Goal: Information Seeking & Learning: Compare options

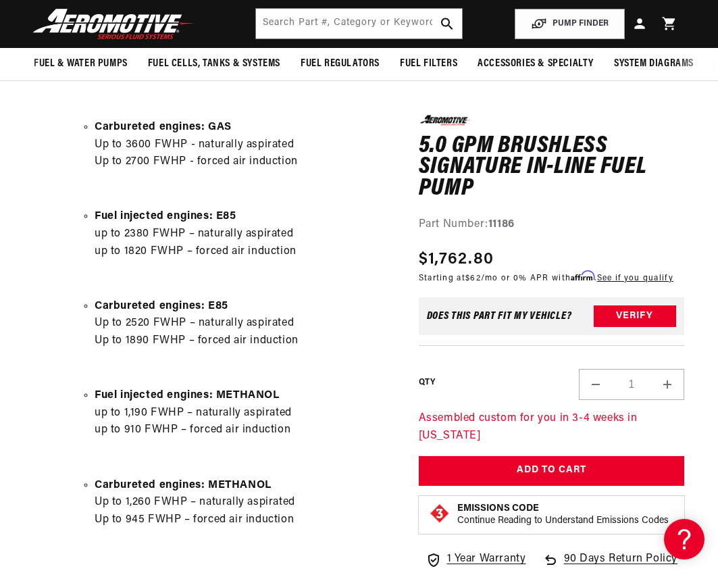
scroll to position [676, 0]
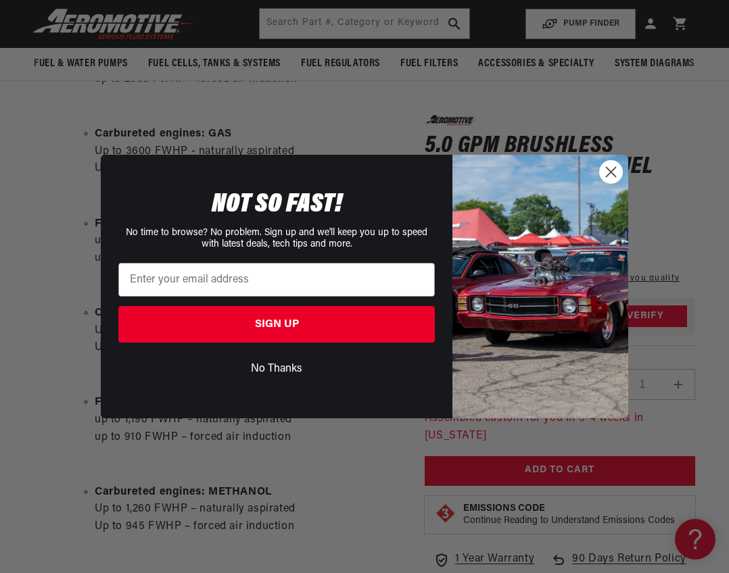
click at [618, 169] on circle "Close dialog" at bounding box center [610, 172] width 22 height 22
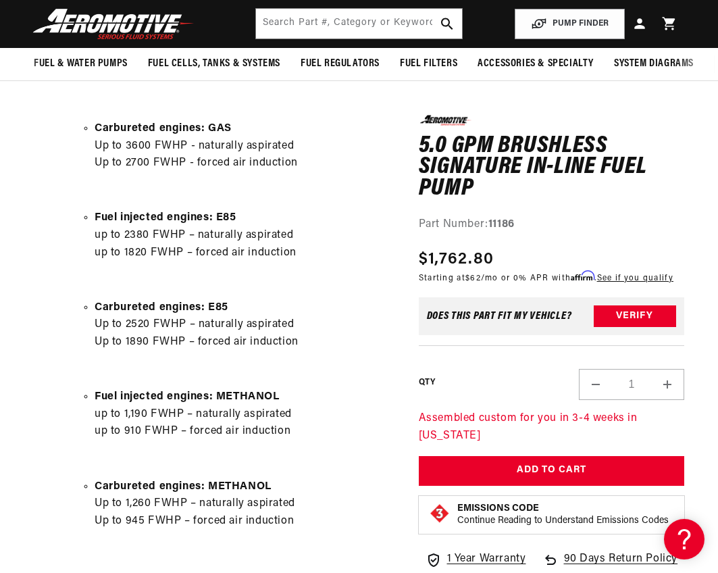
drag, startPoint x: 424, startPoint y: 255, endPoint x: 508, endPoint y: 262, distance: 84.7
click at [508, 262] on div "Regular price $1,762.80" at bounding box center [546, 259] width 255 height 24
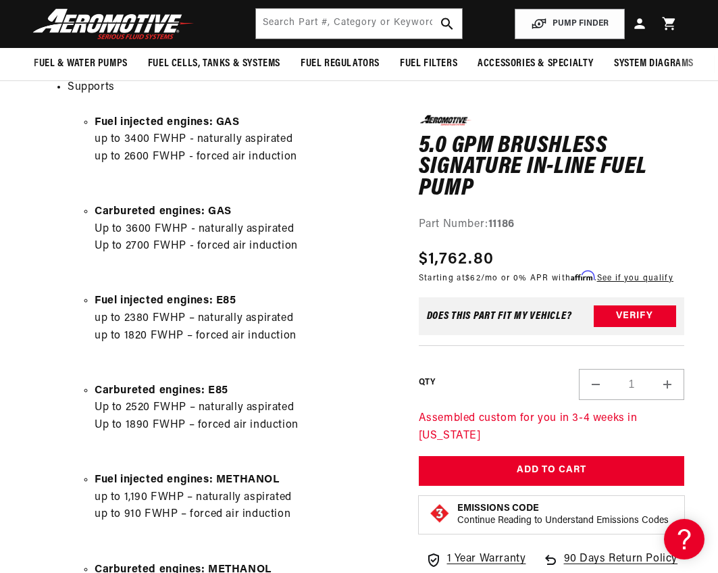
scroll to position [405, 0]
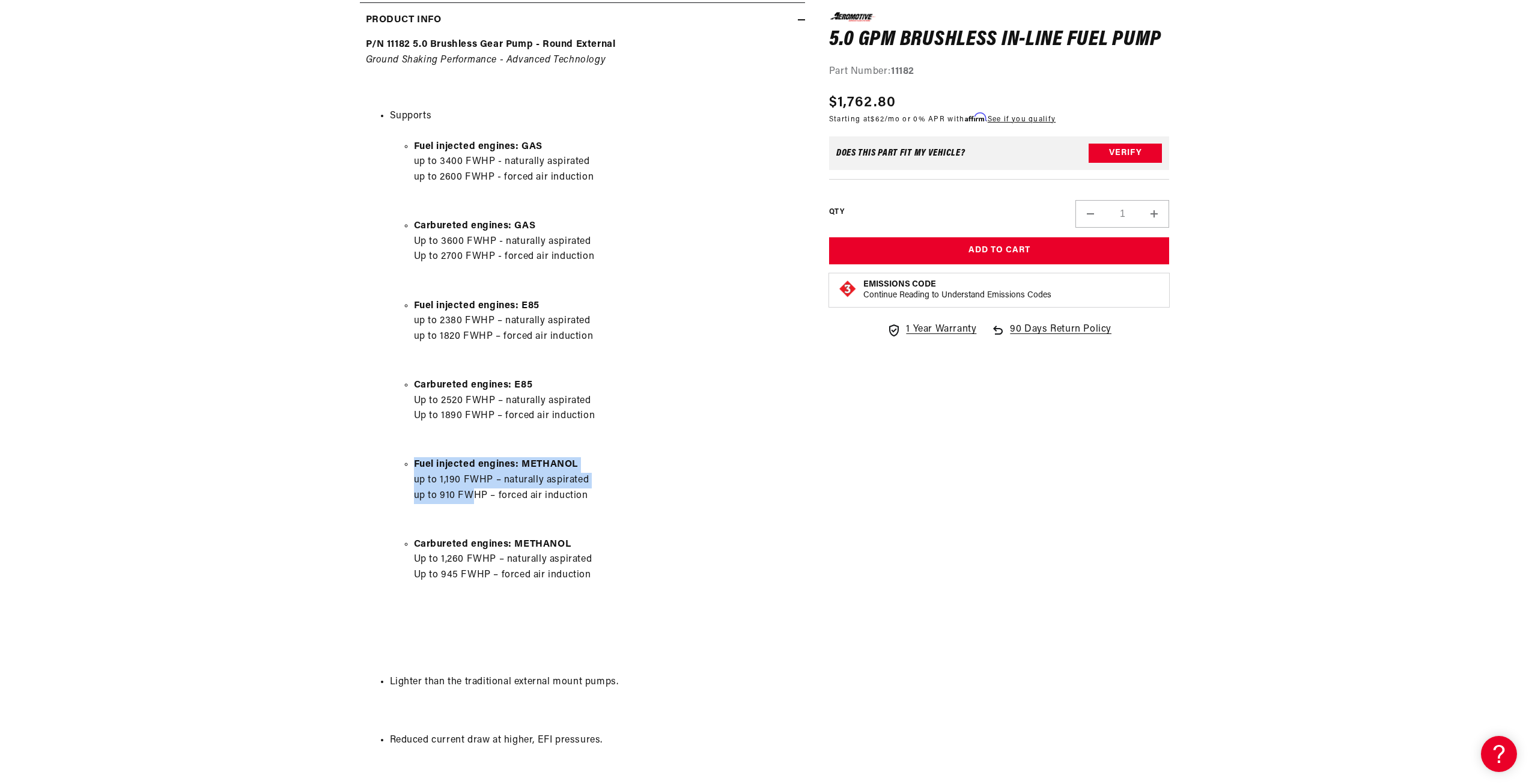
drag, startPoint x: 412, startPoint y: 463, endPoint x: 474, endPoint y: 488, distance: 66.9
click at [474, 488] on ul "Fuel injected engines: METHANOL up to 1,190 FWHP – naturally aspirated up to 91…" at bounding box center [595, 480] width 409 height 46
click at [605, 484] on li "Fuel injected engines: METHANOL up to 1,190 FWHP – naturally aspirated up to 91…" at bounding box center [606, 480] width 385 height 46
click at [397, 493] on ul "Fuel injected engines: METHANOL up to 1,190 FWHP – naturally aspirated up to 91…" at bounding box center [595, 480] width 409 height 46
drag, startPoint x: 438, startPoint y: 495, endPoint x: 597, endPoint y: 494, distance: 159.0
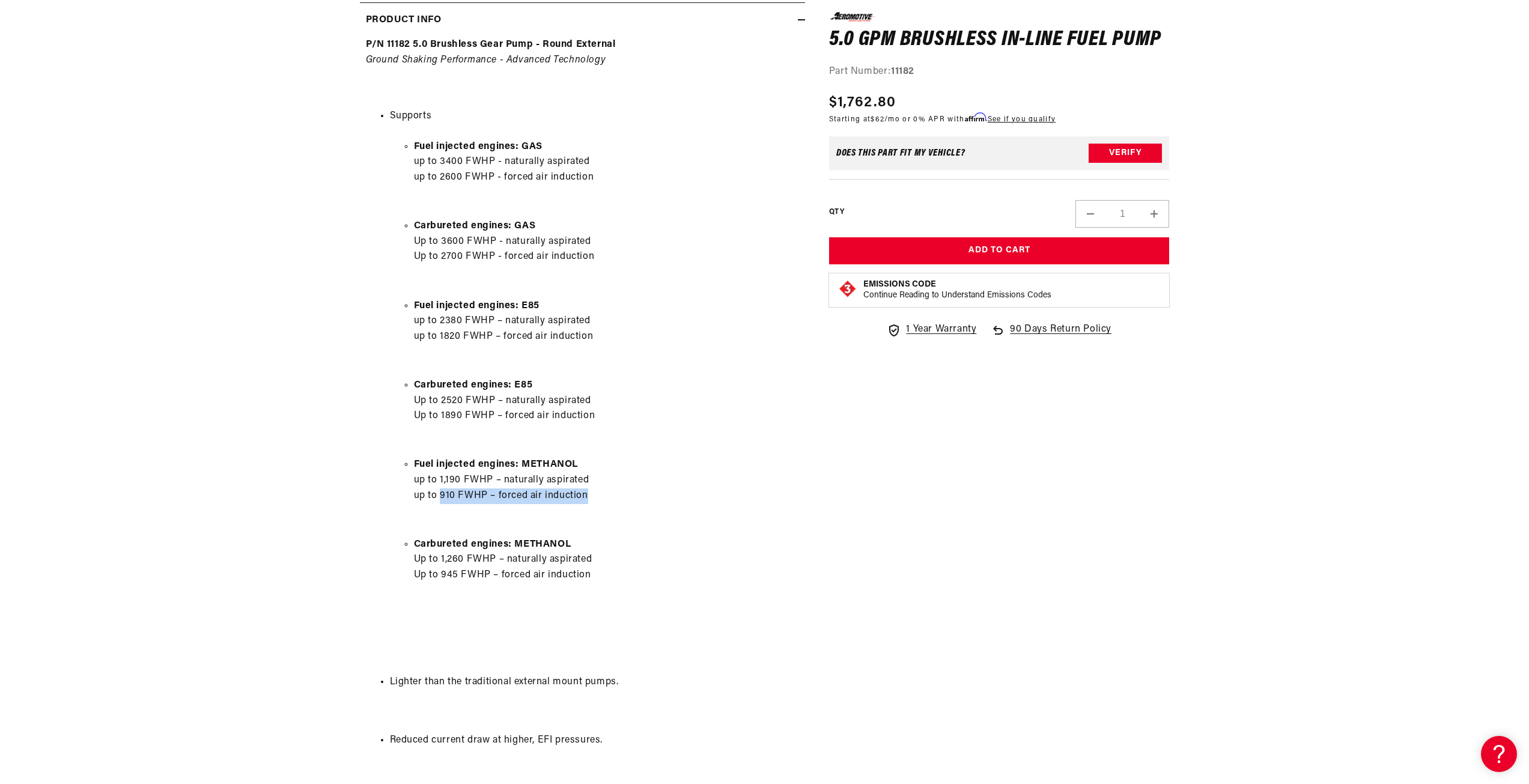
click at [597, 494] on li "Fuel injected engines: METHANOL up to 1,190 FWHP – naturally aspirated up to 91…" at bounding box center [606, 480] width 385 height 46
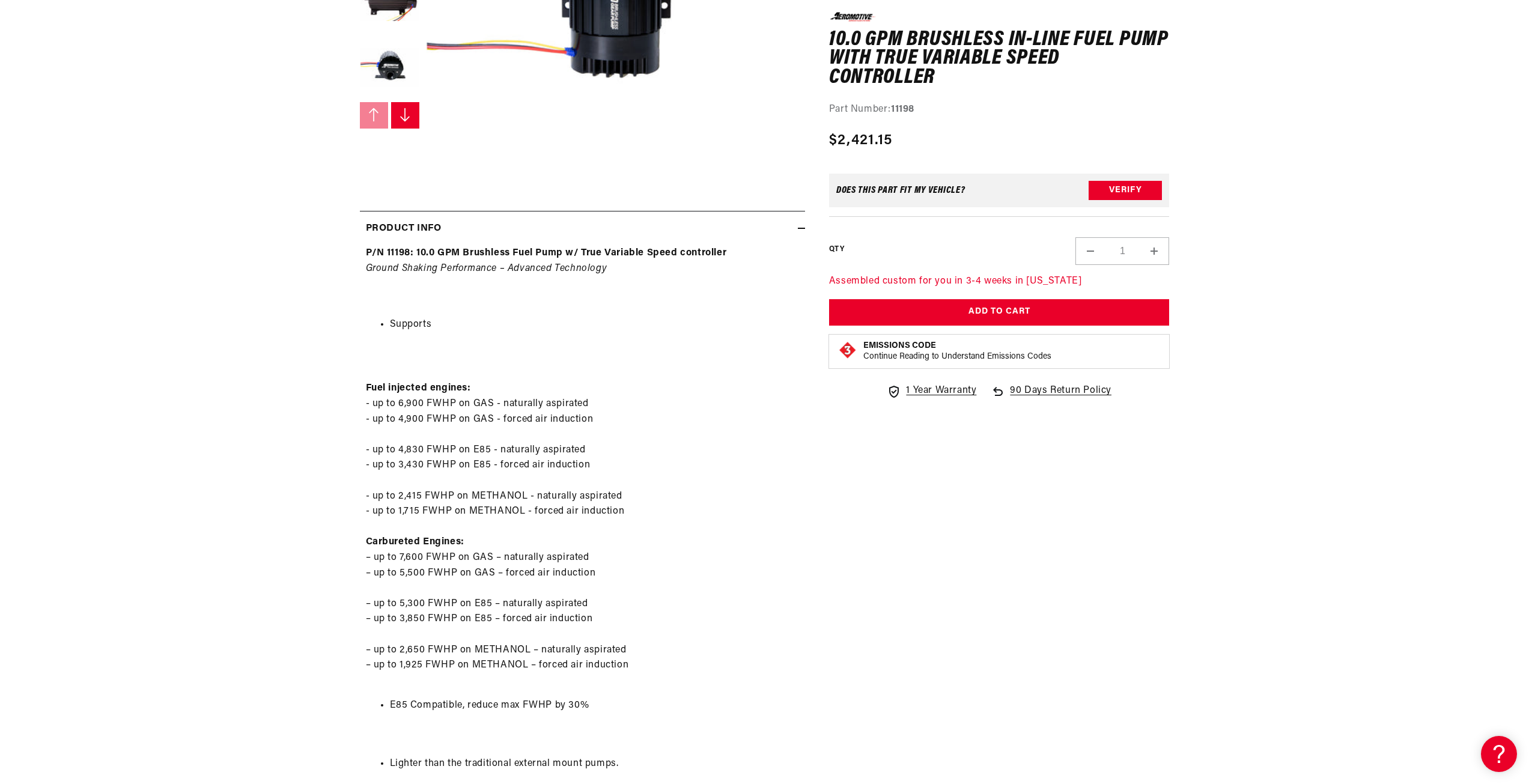
scroll to position [481, 0]
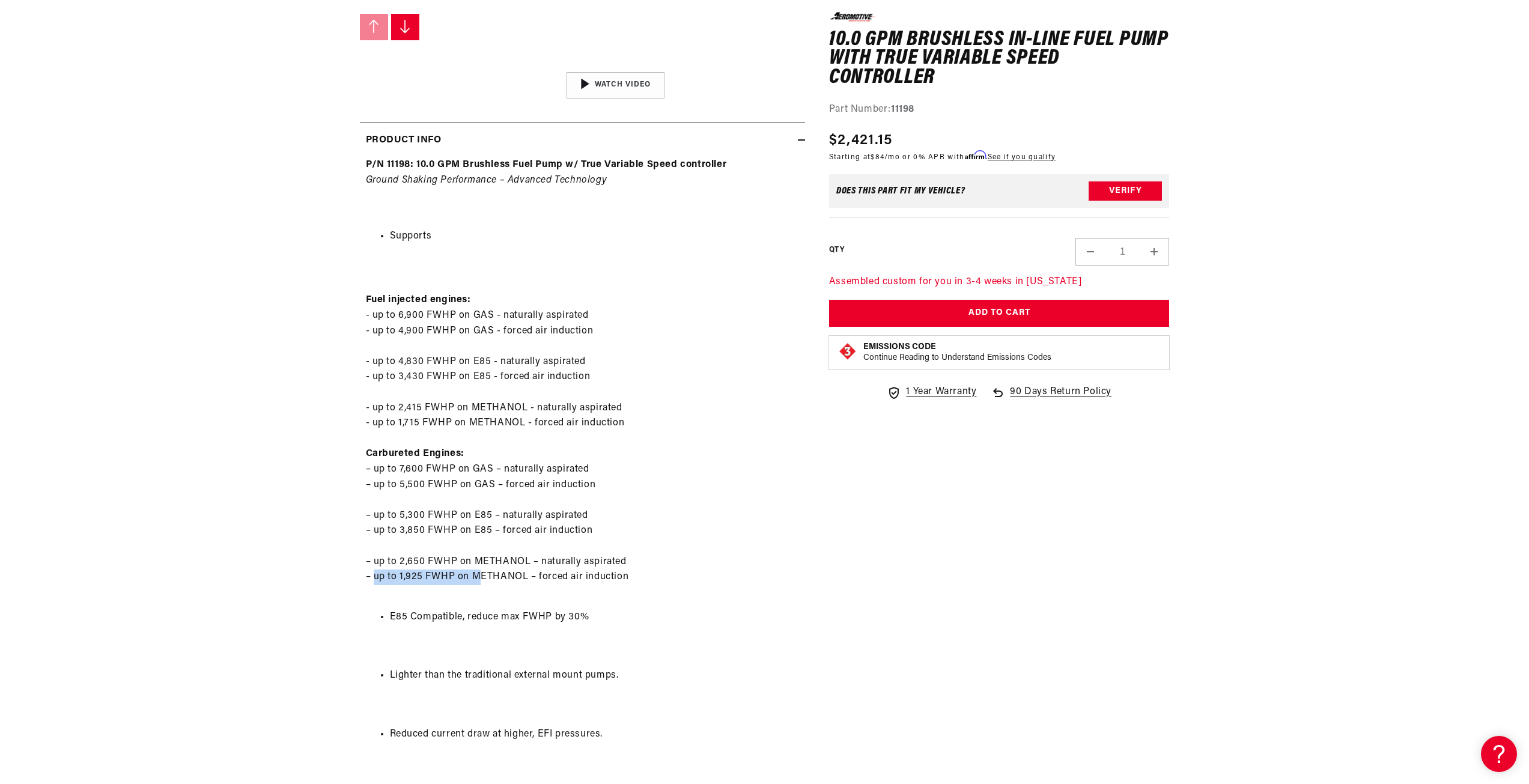
drag, startPoint x: 372, startPoint y: 579, endPoint x: 479, endPoint y: 570, distance: 107.4
click at [479, 570] on p "Fuel injected engines: - up to 6,900 FWHP on GAS - naturally aspirated - up to …" at bounding box center [582, 431] width 433 height 338
click at [708, 559] on p "Fuel injected engines: - up to 6,900 FWHP on GAS - naturally aspirated - up to …" at bounding box center [582, 431] width 433 height 338
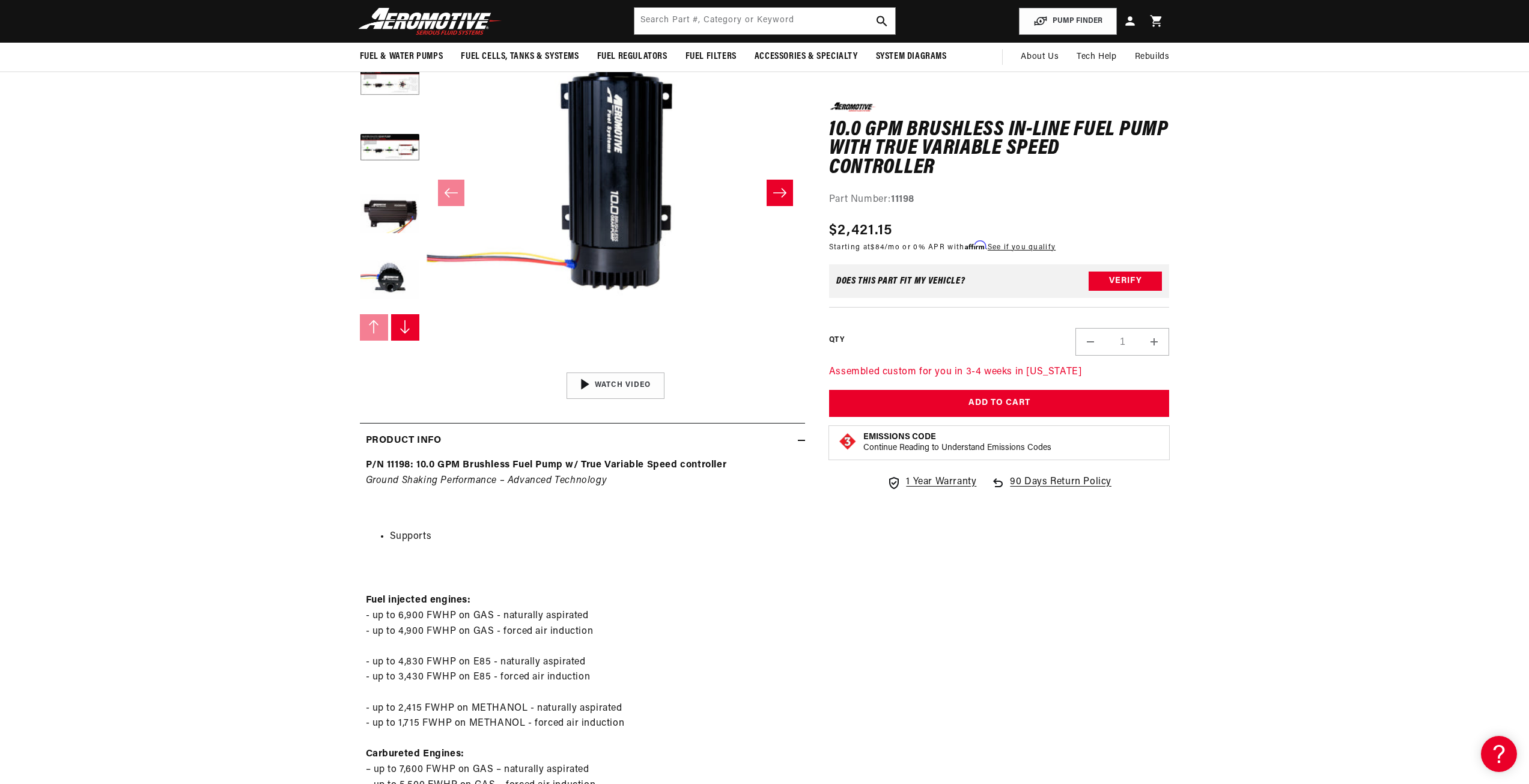
scroll to position [0, 0]
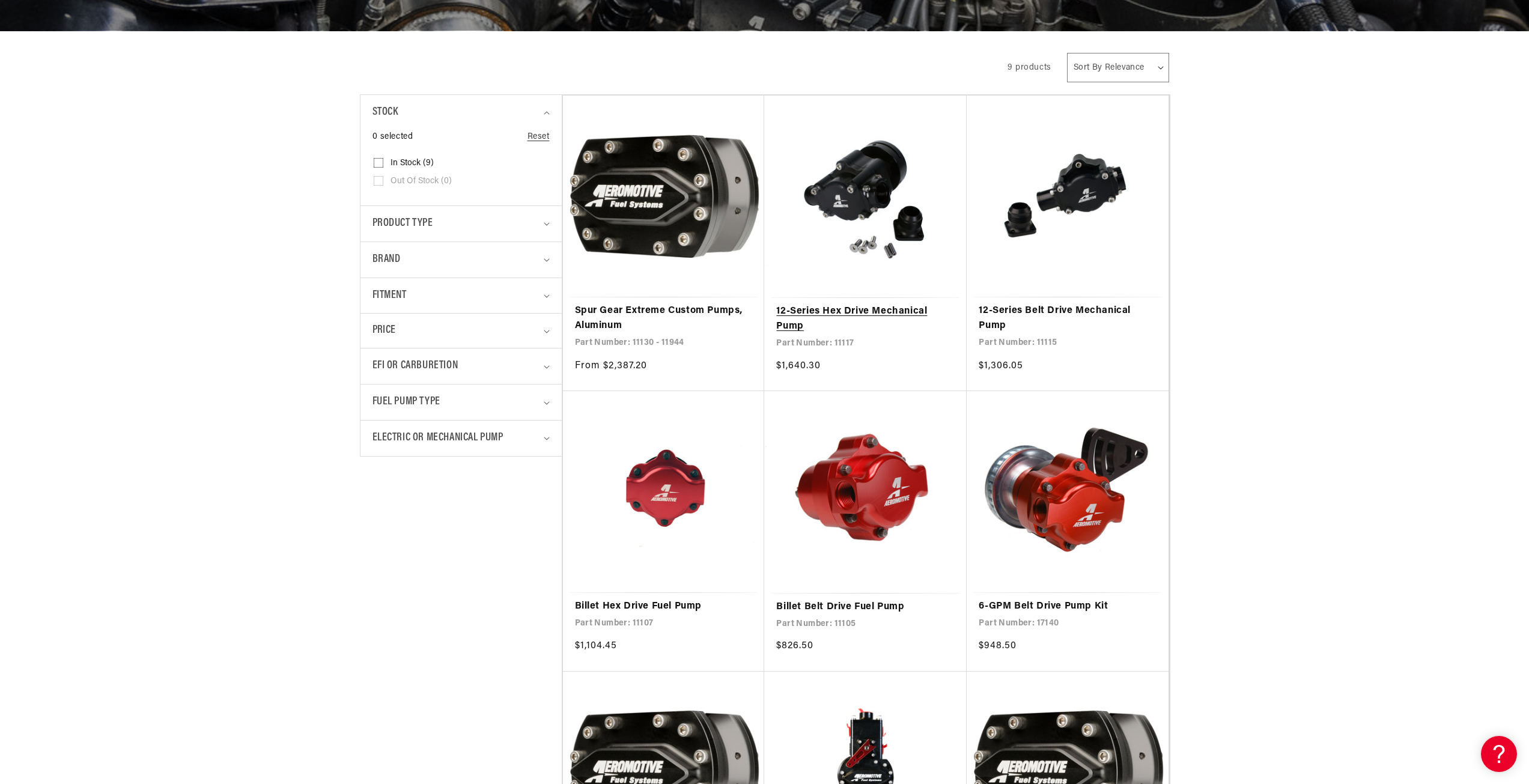
scroll to position [240, 0]
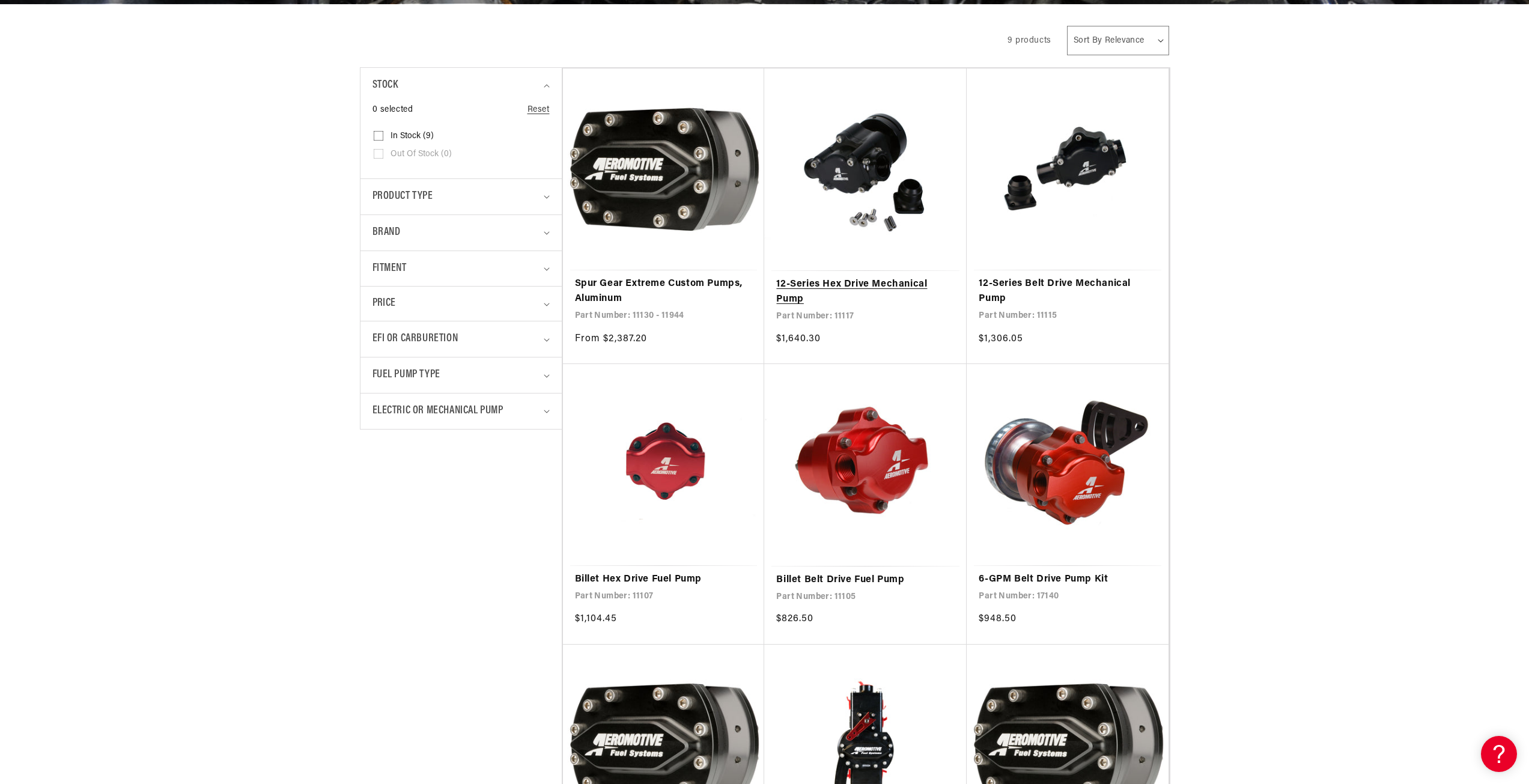
click at [848, 282] on link "12-Series Hex Drive Mechanical Pump" at bounding box center [865, 292] width 179 height 30
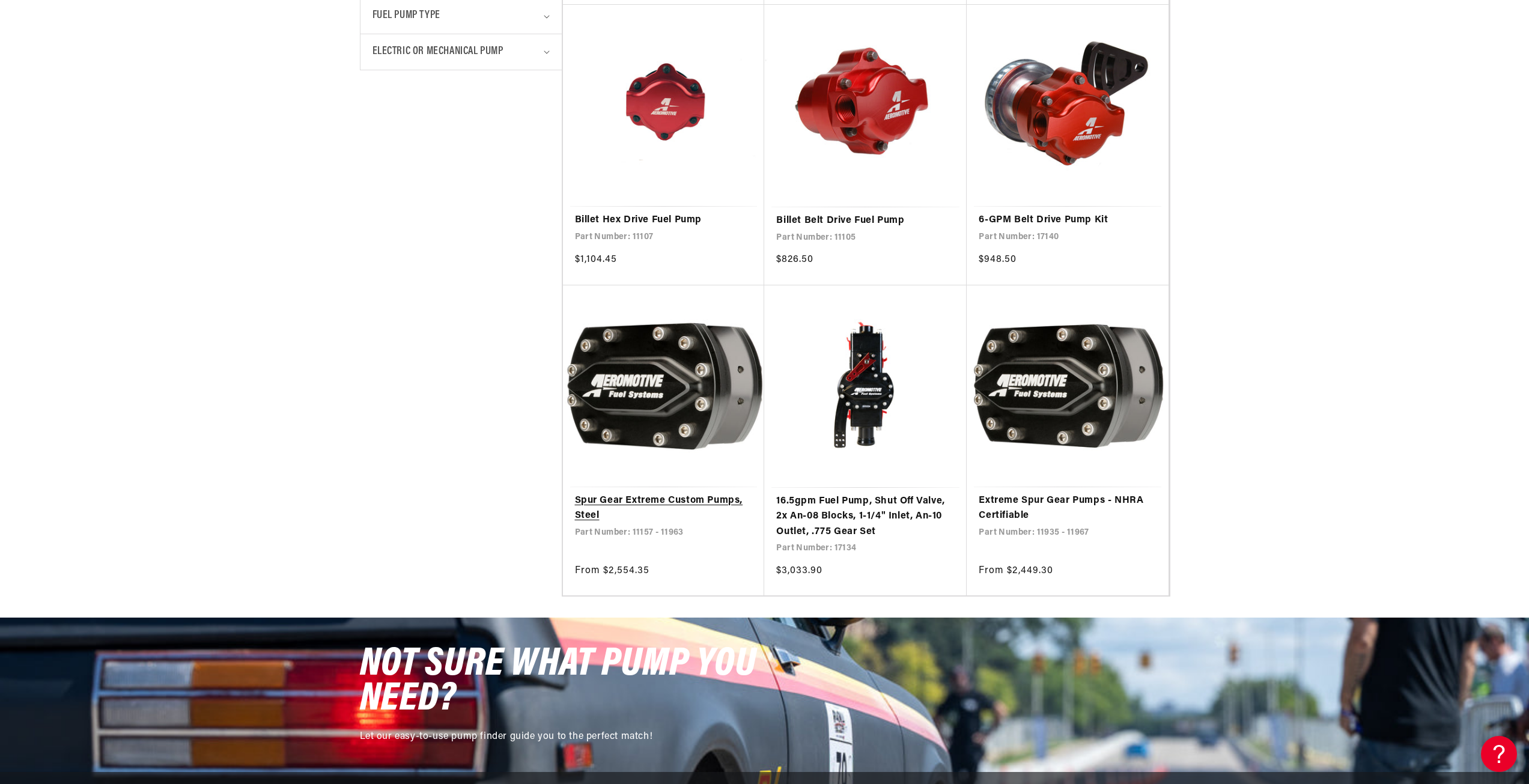
scroll to position [601, 0]
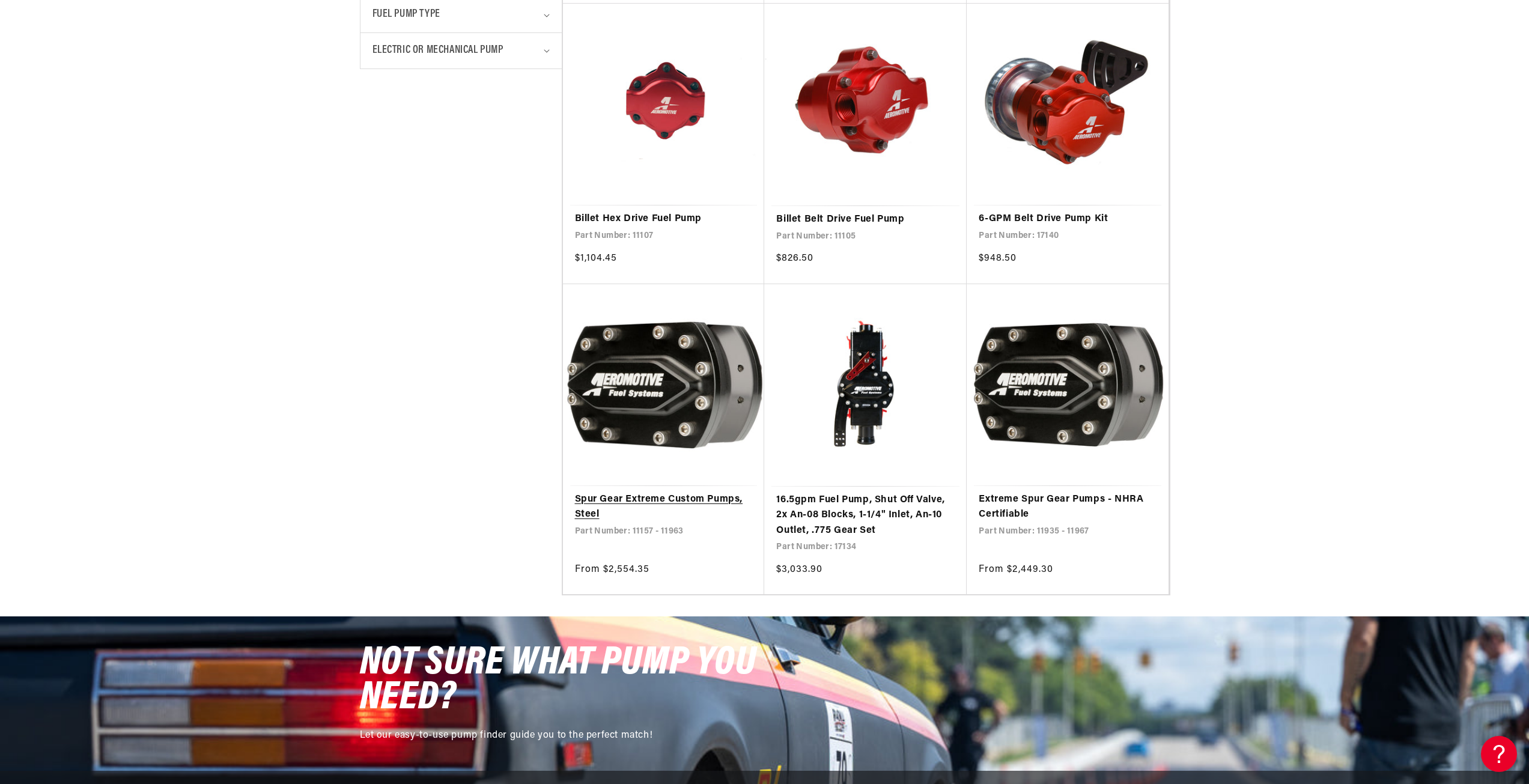
click at [719, 498] on link "Spur Gear Extreme Custom Pumps, Steel" at bounding box center [664, 508] width 178 height 30
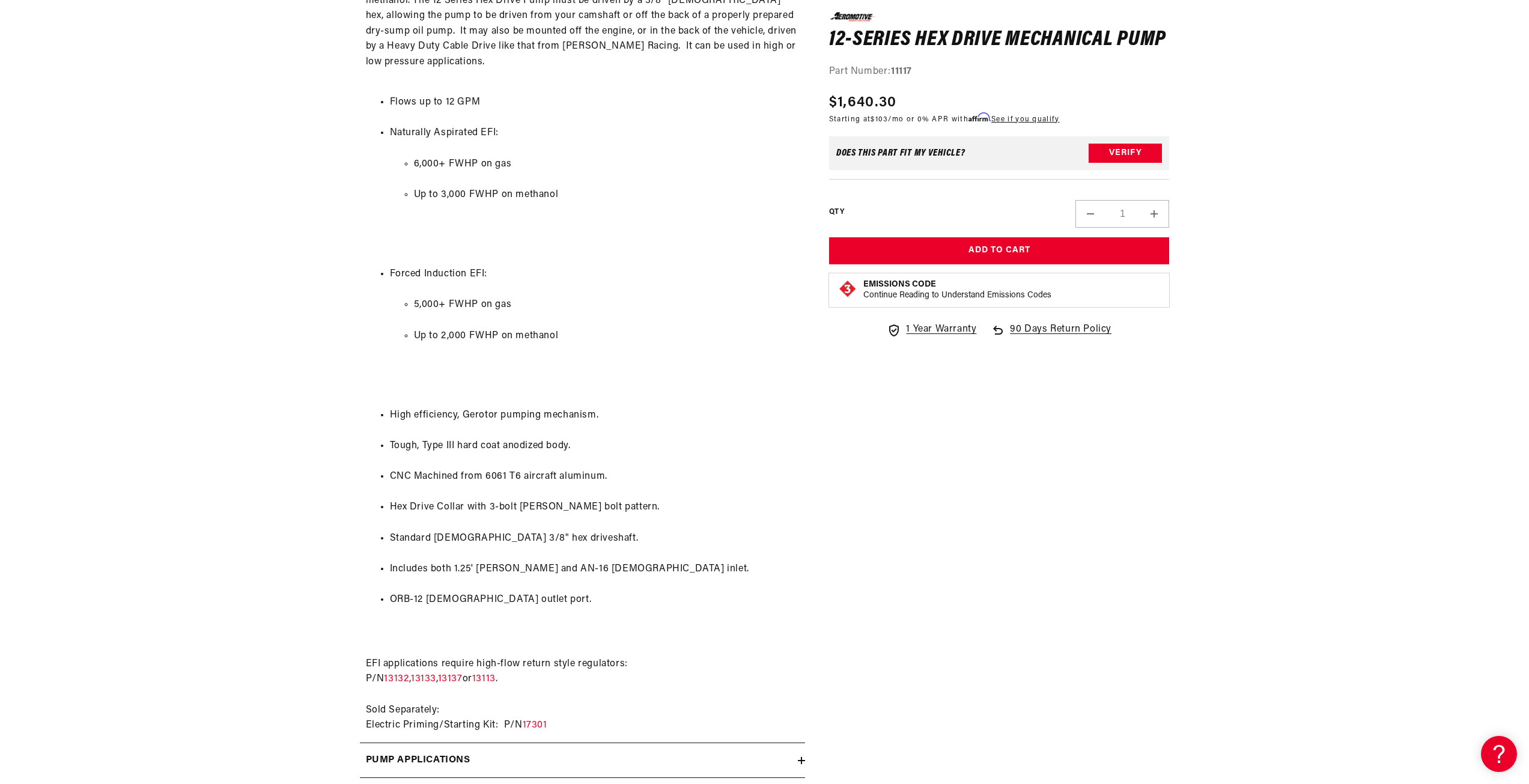
scroll to position [721, 0]
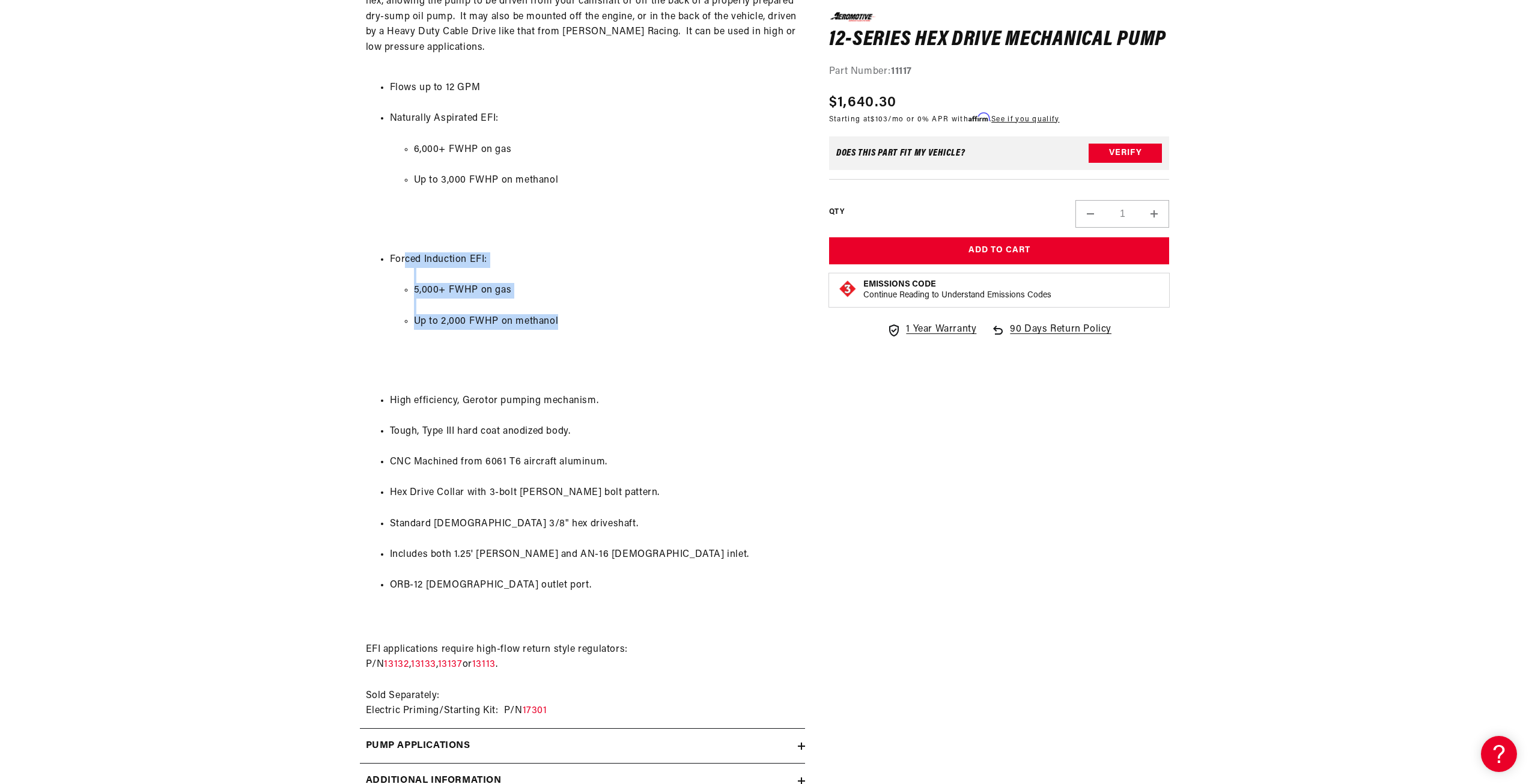
drag, startPoint x: 404, startPoint y: 244, endPoint x: 588, endPoint y: 310, distance: 195.5
click at [588, 310] on li "Forced Induction EFI: 5,000+ FWHP on gas Up to 2,000 FWHP on methanol" at bounding box center [595, 315] width 409 height 125
click at [590, 314] on li "Up to 2,000 FWHP on methanol" at bounding box center [606, 322] width 385 height 16
drag, startPoint x: 444, startPoint y: 305, endPoint x: 537, endPoint y: 308, distance: 93.0
click at [537, 314] on li "Up to 2,000 FWHP on methanol" at bounding box center [606, 322] width 385 height 16
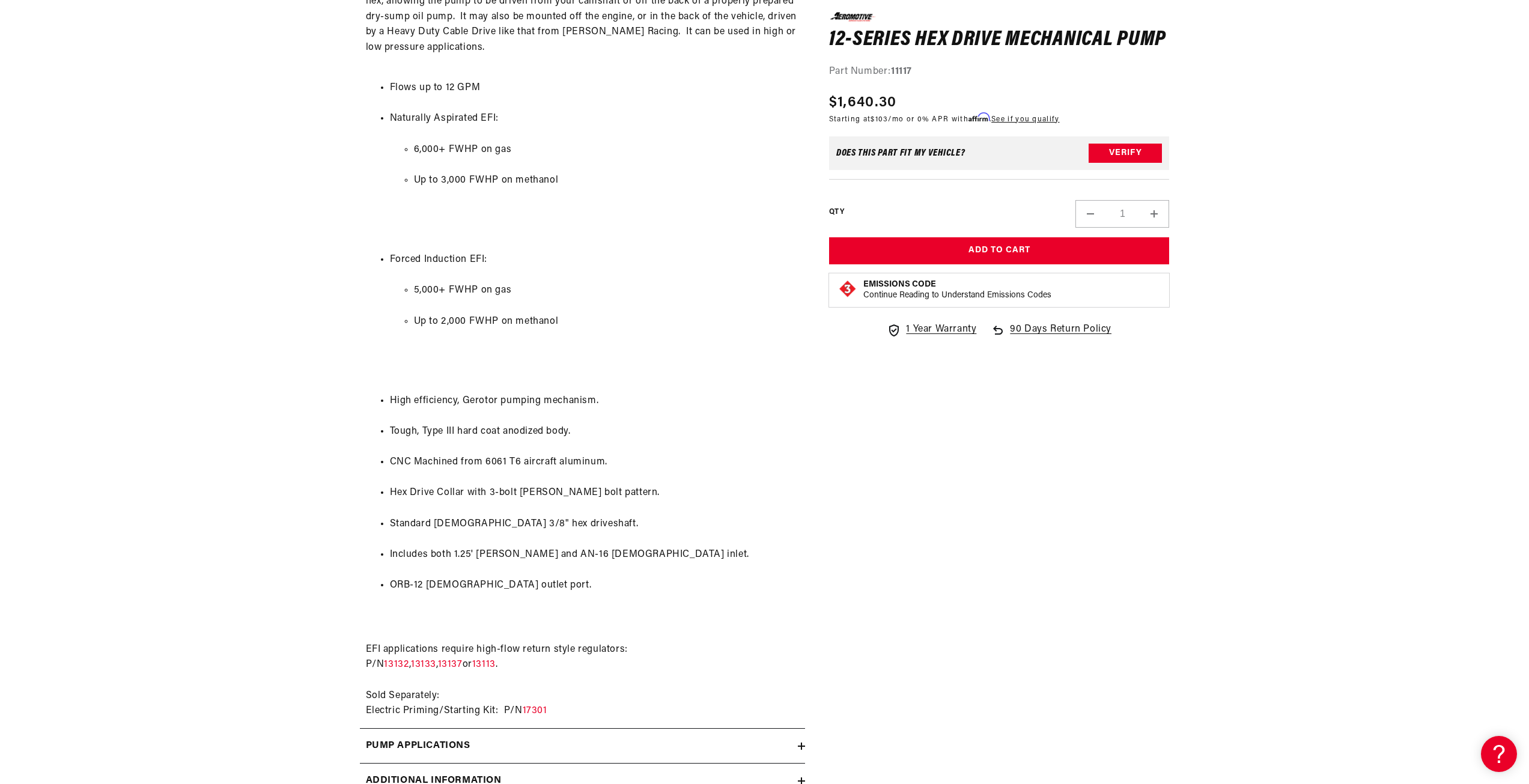
click at [690, 314] on li "Up to 2,000 FWHP on methanol" at bounding box center [606, 322] width 385 height 16
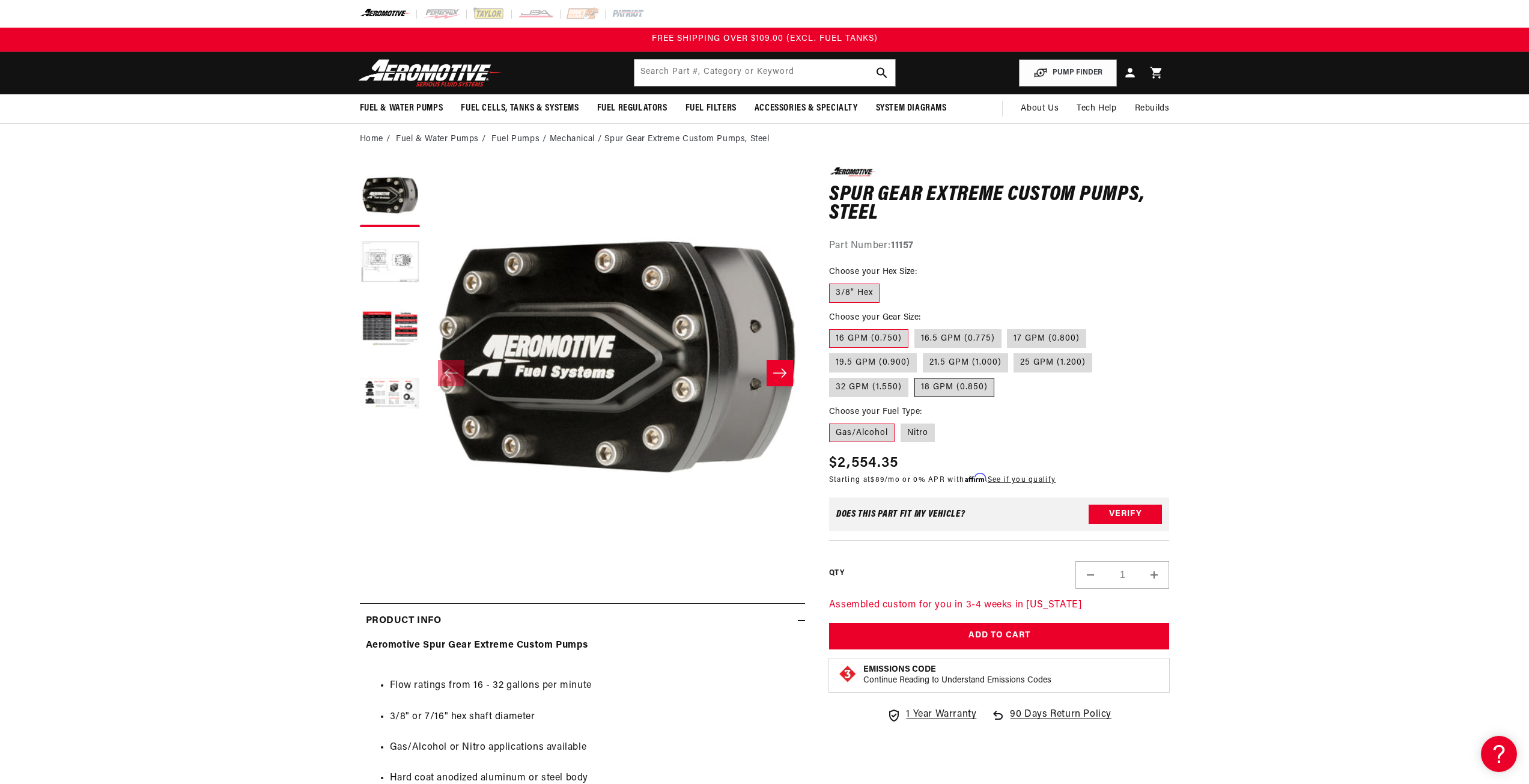
click at [957, 385] on label "18 GPM (0.850)" at bounding box center [955, 388] width 80 height 20
click at [915, 376] on input "18 GPM (0.850)" at bounding box center [915, 375] width 1 height 1
radio input "true"
click at [963, 366] on label "21.5 GPM (1.000)" at bounding box center [965, 363] width 85 height 20
click at [924, 351] on input "21.5 GPM (1.000)" at bounding box center [923, 351] width 1 height 1
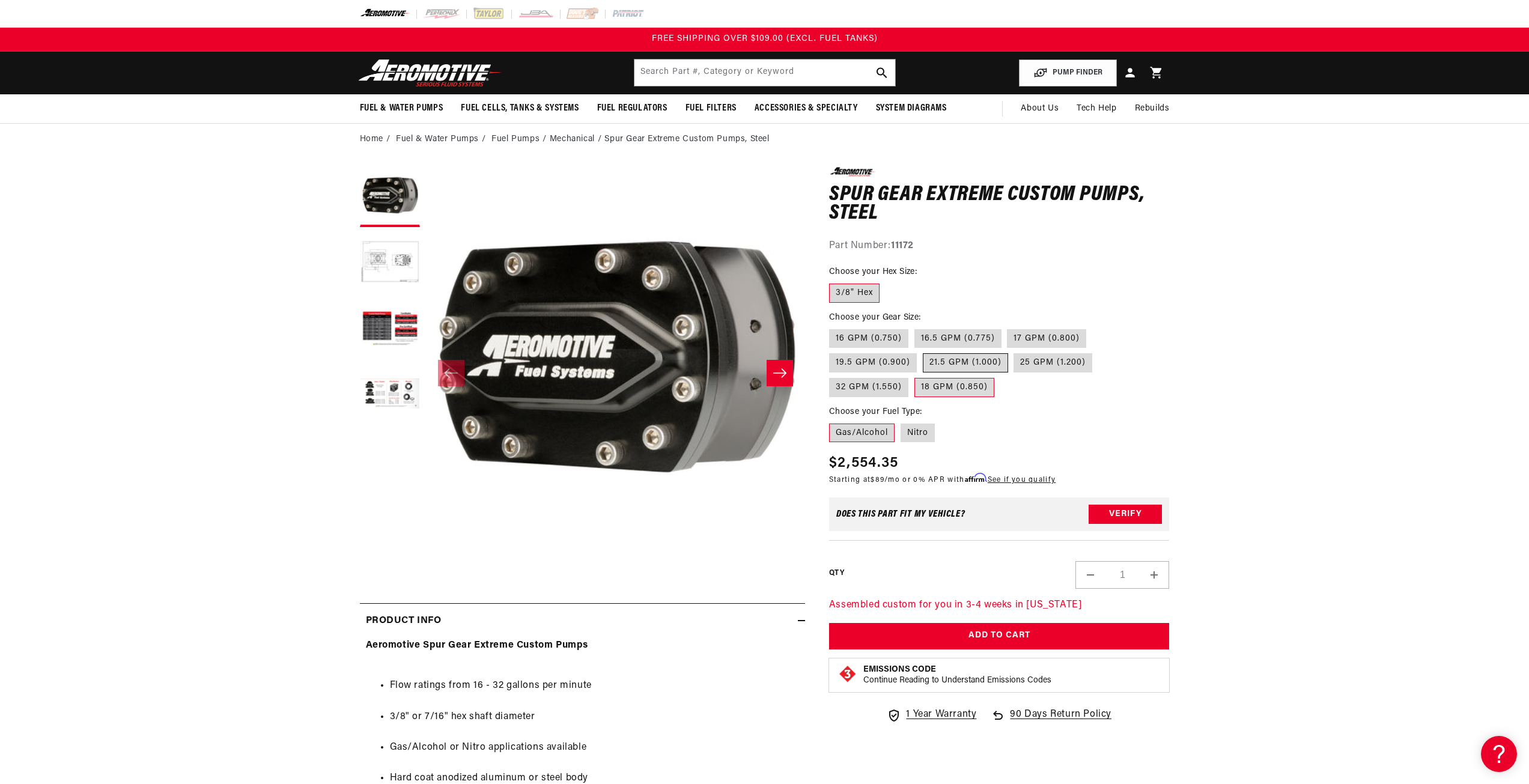
radio input "true"
click at [974, 336] on label "16.5 GPM (0.775)" at bounding box center [958, 339] width 87 height 20
click at [915, 327] on input "16.5 GPM (0.775)" at bounding box center [915, 327] width 1 height 1
radio input "true"
click at [1064, 363] on label "25 GPM (1.200)" at bounding box center [1053, 363] width 79 height 20
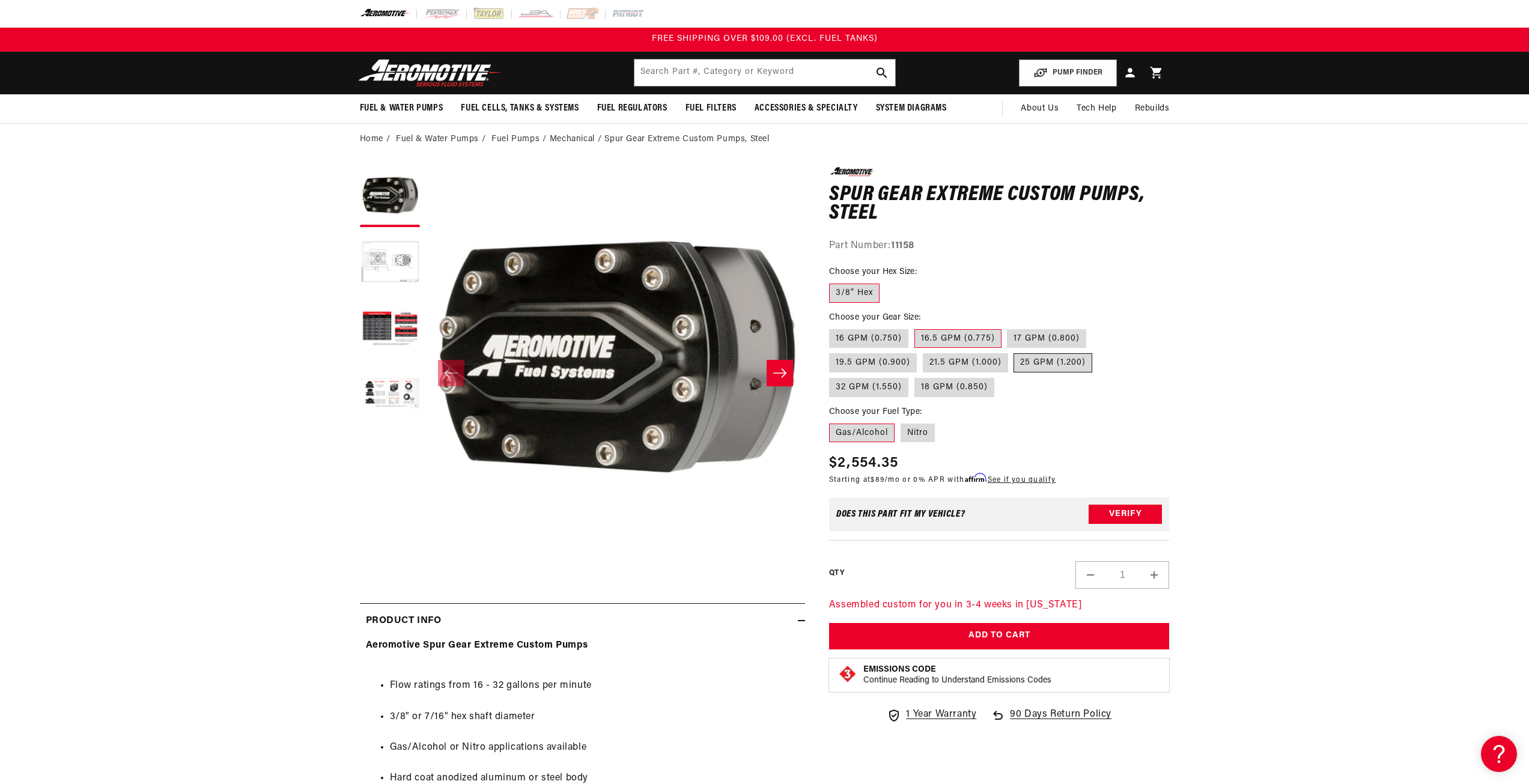
click at [1014, 351] on input "25 GPM (1.200)" at bounding box center [1014, 351] width 1 height 1
radio input "true"
click at [873, 385] on label "32 GPM (1.550)" at bounding box center [869, 388] width 79 height 20
click at [1098, 351] on input "32 GPM (1.550)" at bounding box center [1098, 351] width 1 height 1
radio input "true"
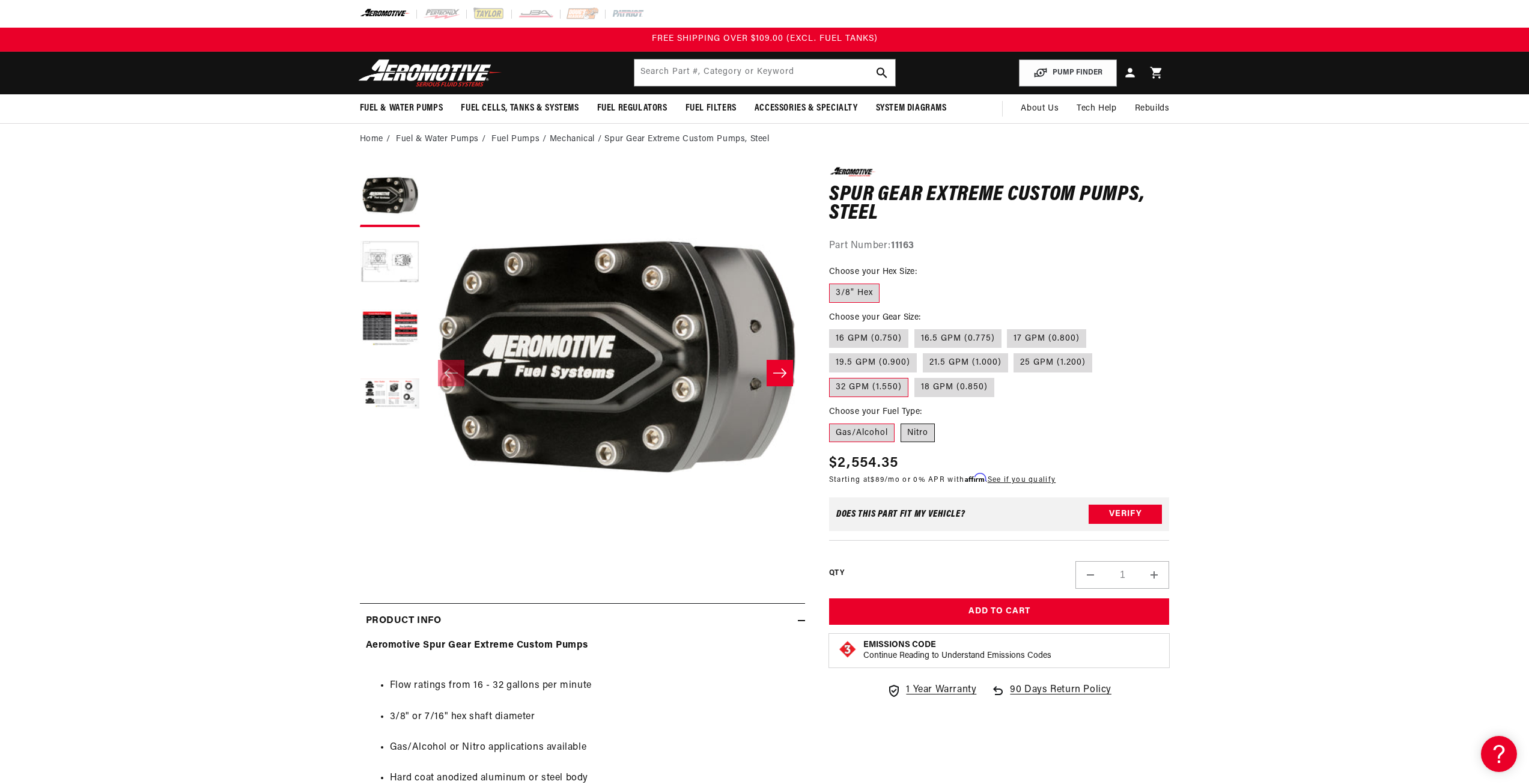
click at [915, 431] on label "Nitro" at bounding box center [917, 433] width 35 height 20
click at [901, 421] on input "Nitro" at bounding box center [901, 421] width 1 height 1
radio input "true"
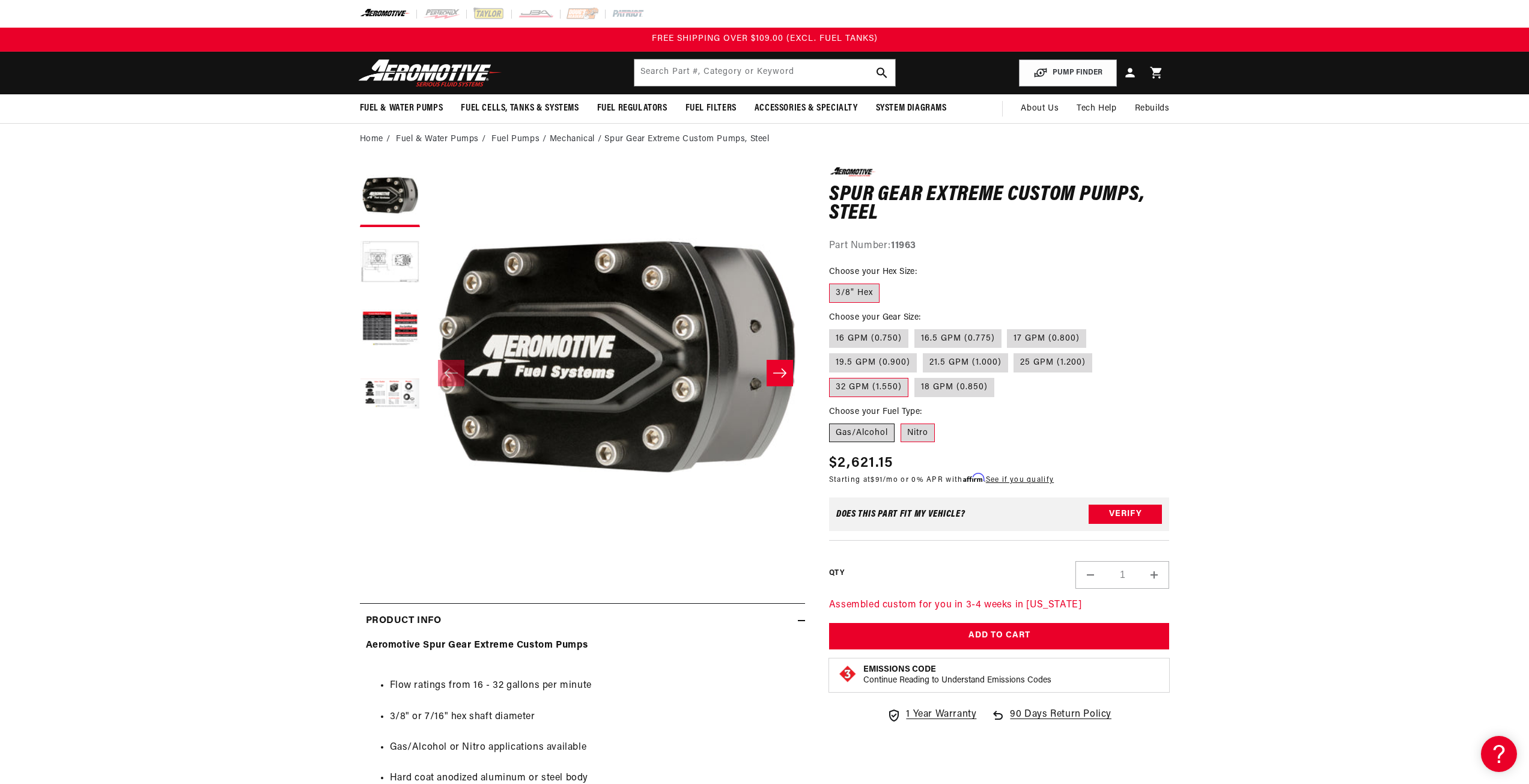
click at [871, 434] on label "Gas/Alcohol" at bounding box center [862, 433] width 66 height 20
click at [833, 421] on input "Gas/Alcohol" at bounding box center [832, 421] width 1 height 1
radio input "true"
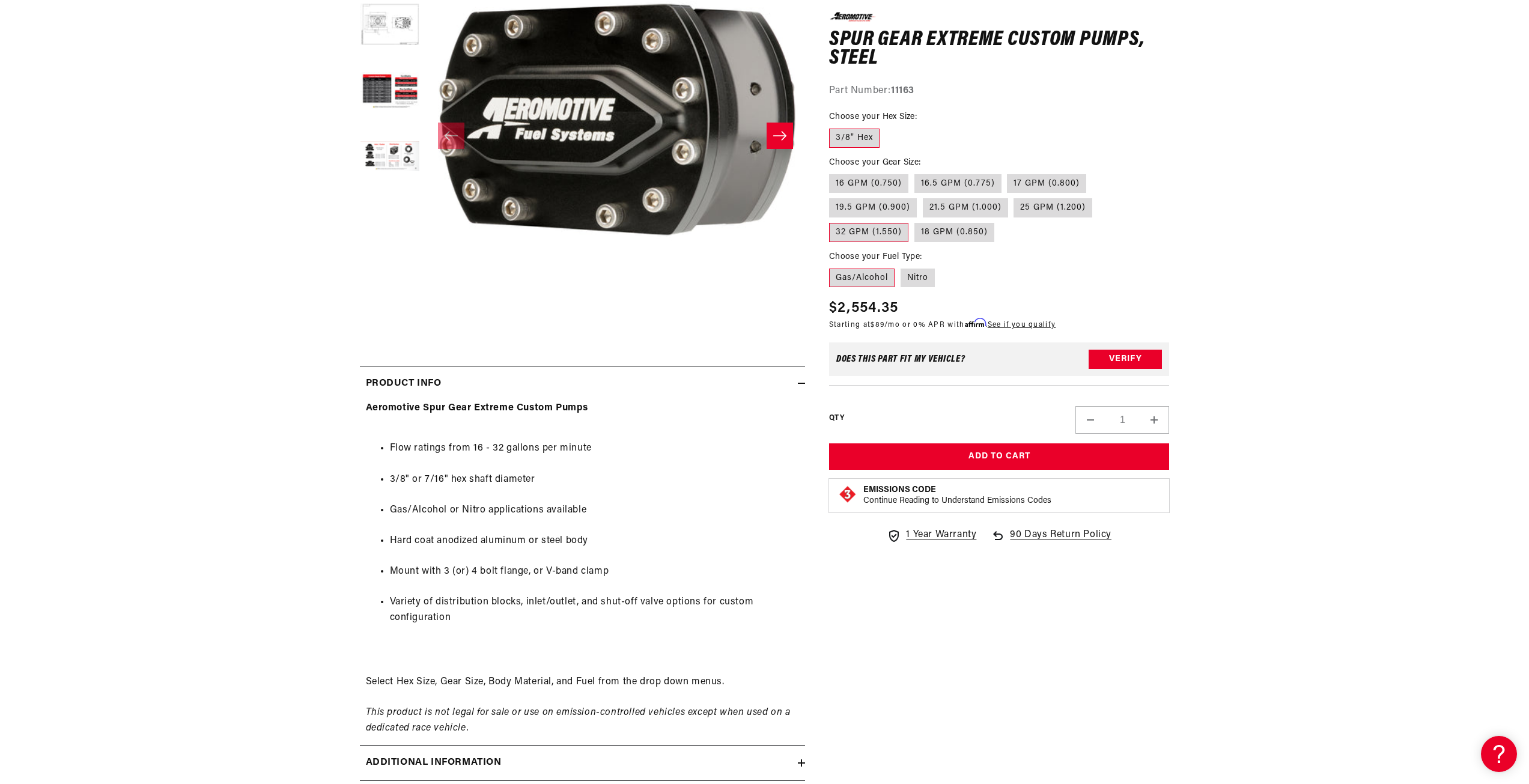
scroll to position [60, 0]
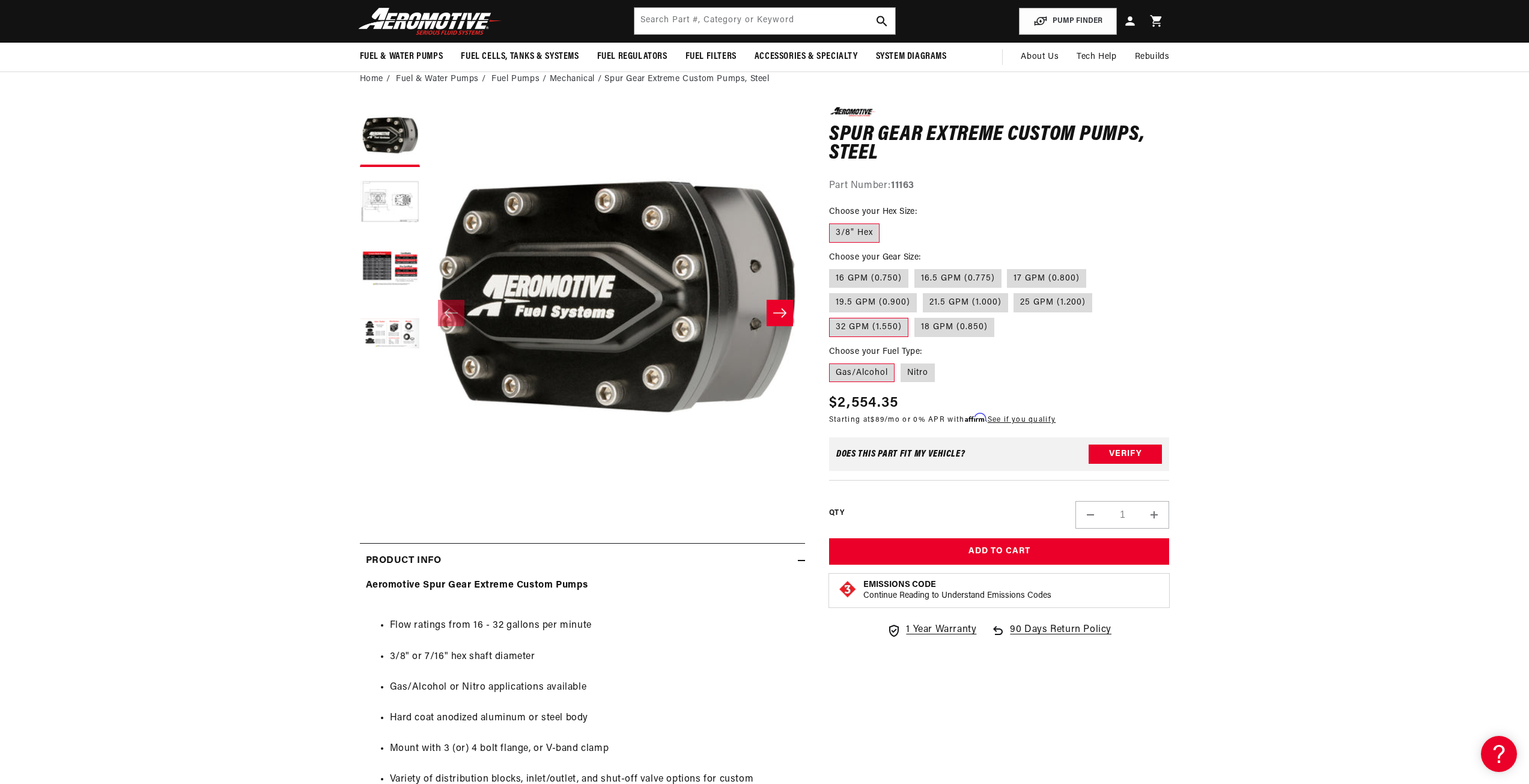
click at [885, 324] on label "32 GPM (1.550)" at bounding box center [869, 328] width 79 height 20
click at [1098, 292] on input "32 GPM (1.550)" at bounding box center [1098, 291] width 1 height 1
click at [885, 324] on label "32 GPM (1.550)" at bounding box center [869, 328] width 79 height 20
click at [1098, 292] on input "32 GPM (1.550)" at bounding box center [1098, 291] width 1 height 1
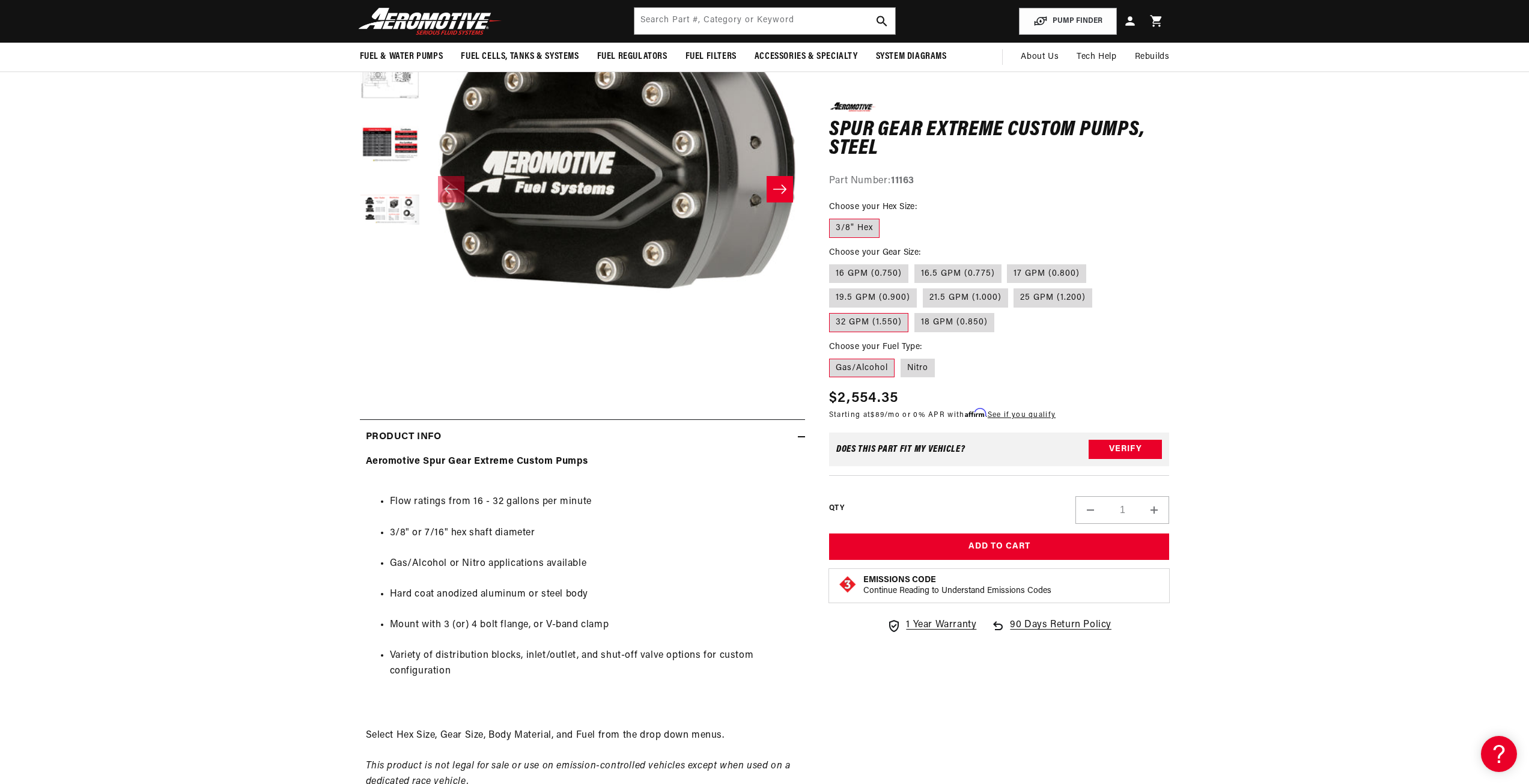
scroll to position [0, 0]
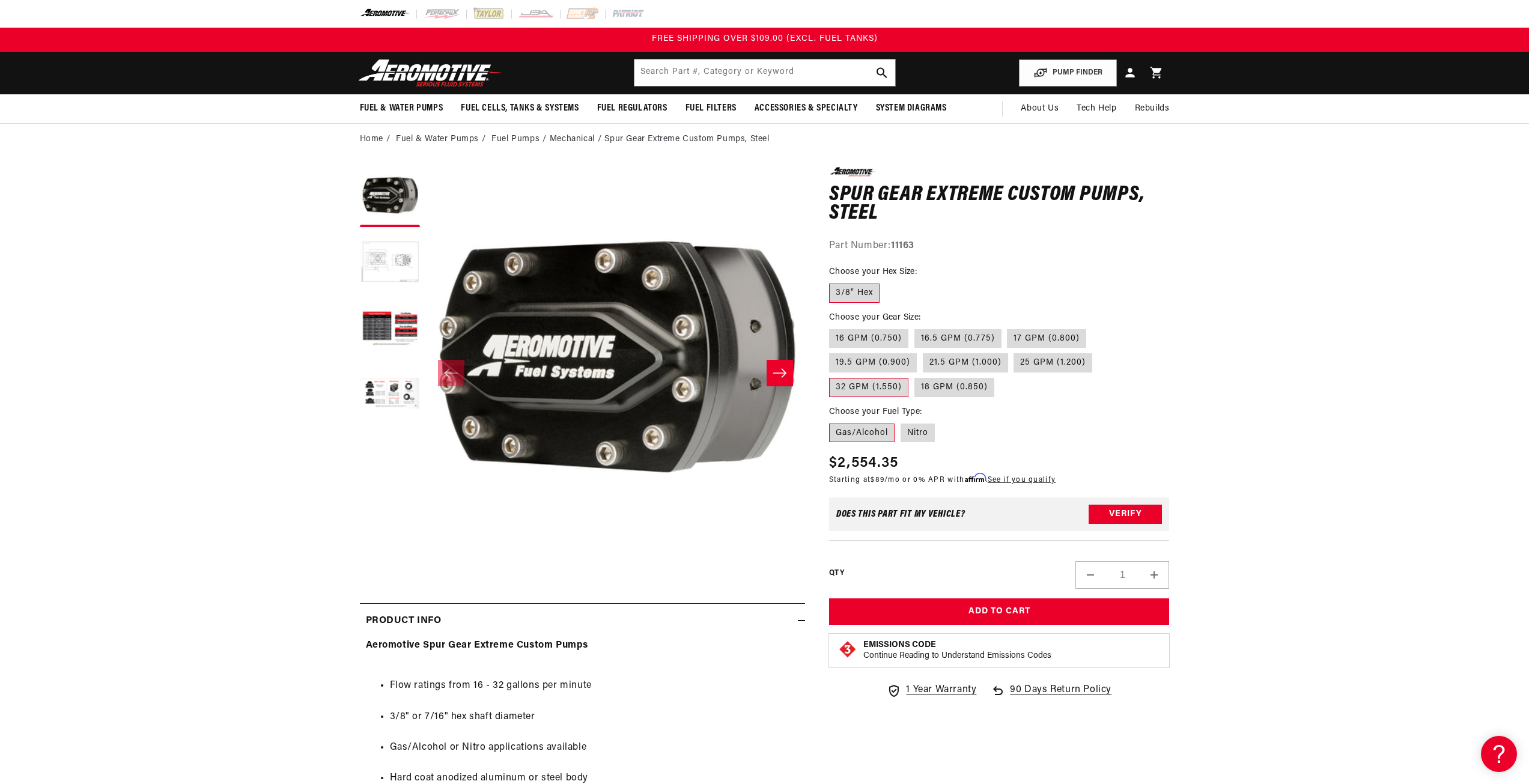
click at [377, 256] on button "Load image 2 in gallery view" at bounding box center [390, 263] width 60 height 60
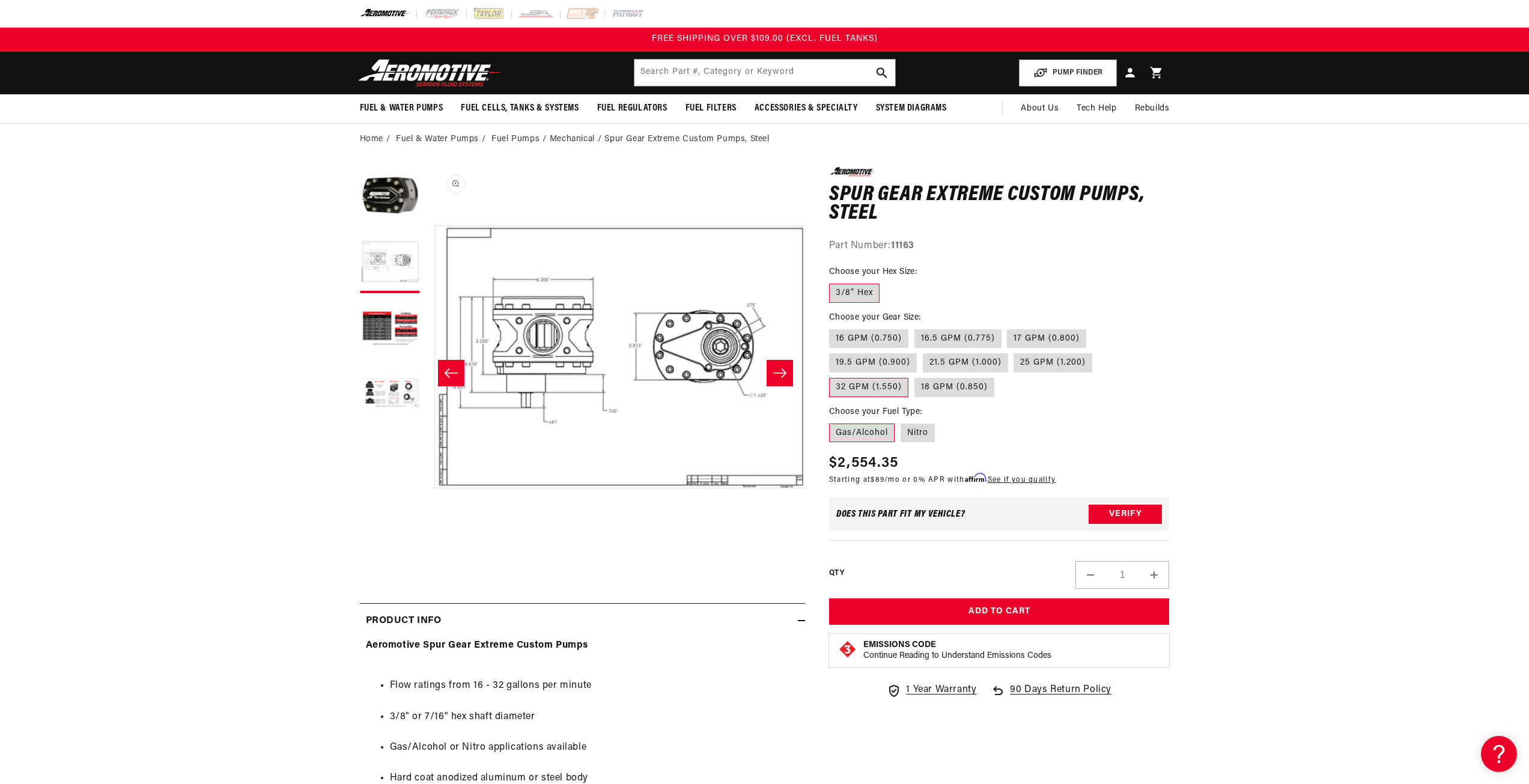
scroll to position [0, 379]
click at [418, 324] on button "Load image 3 in gallery view" at bounding box center [390, 330] width 60 height 60
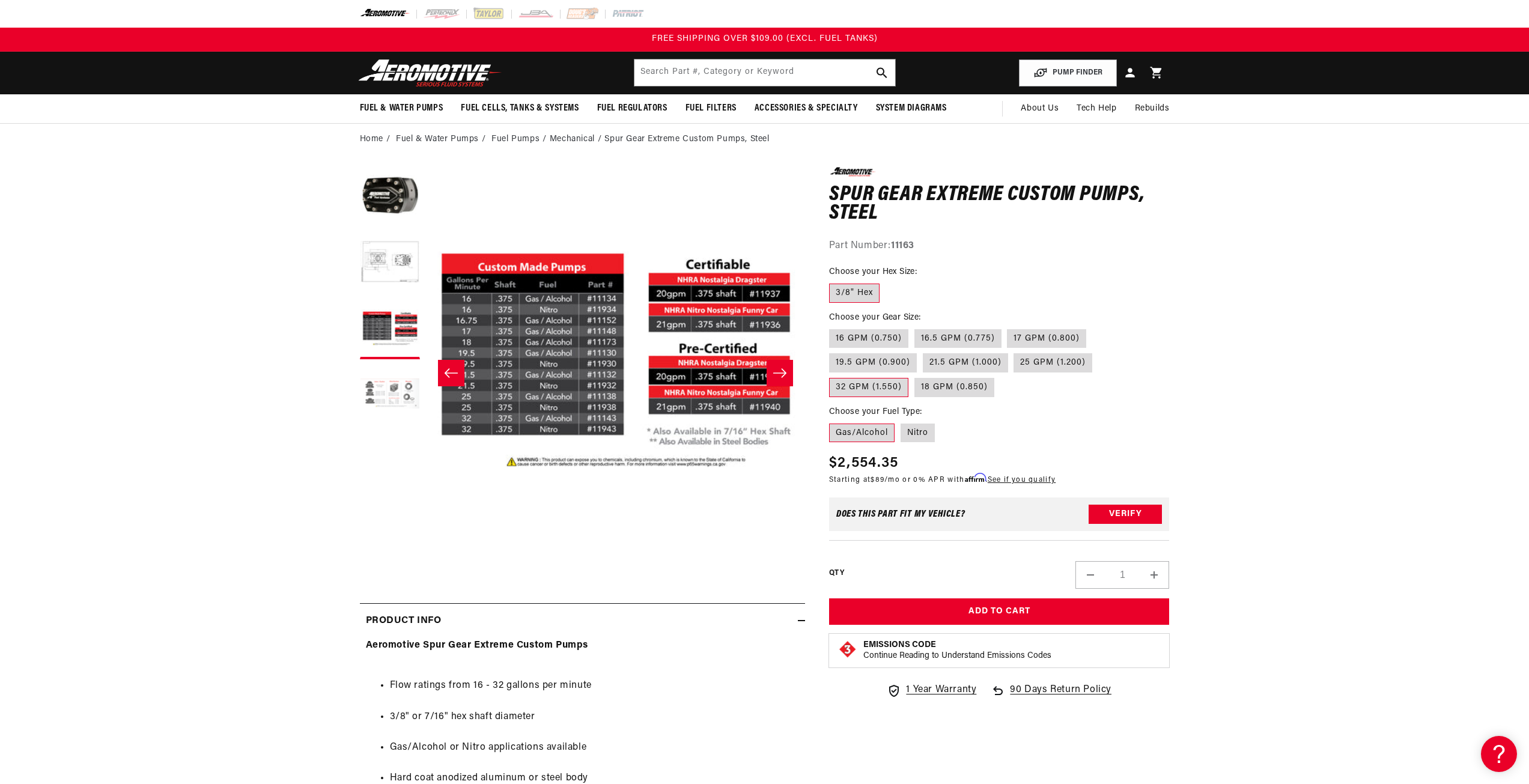
click at [409, 388] on button "Load image 4 in gallery view" at bounding box center [390, 396] width 60 height 60
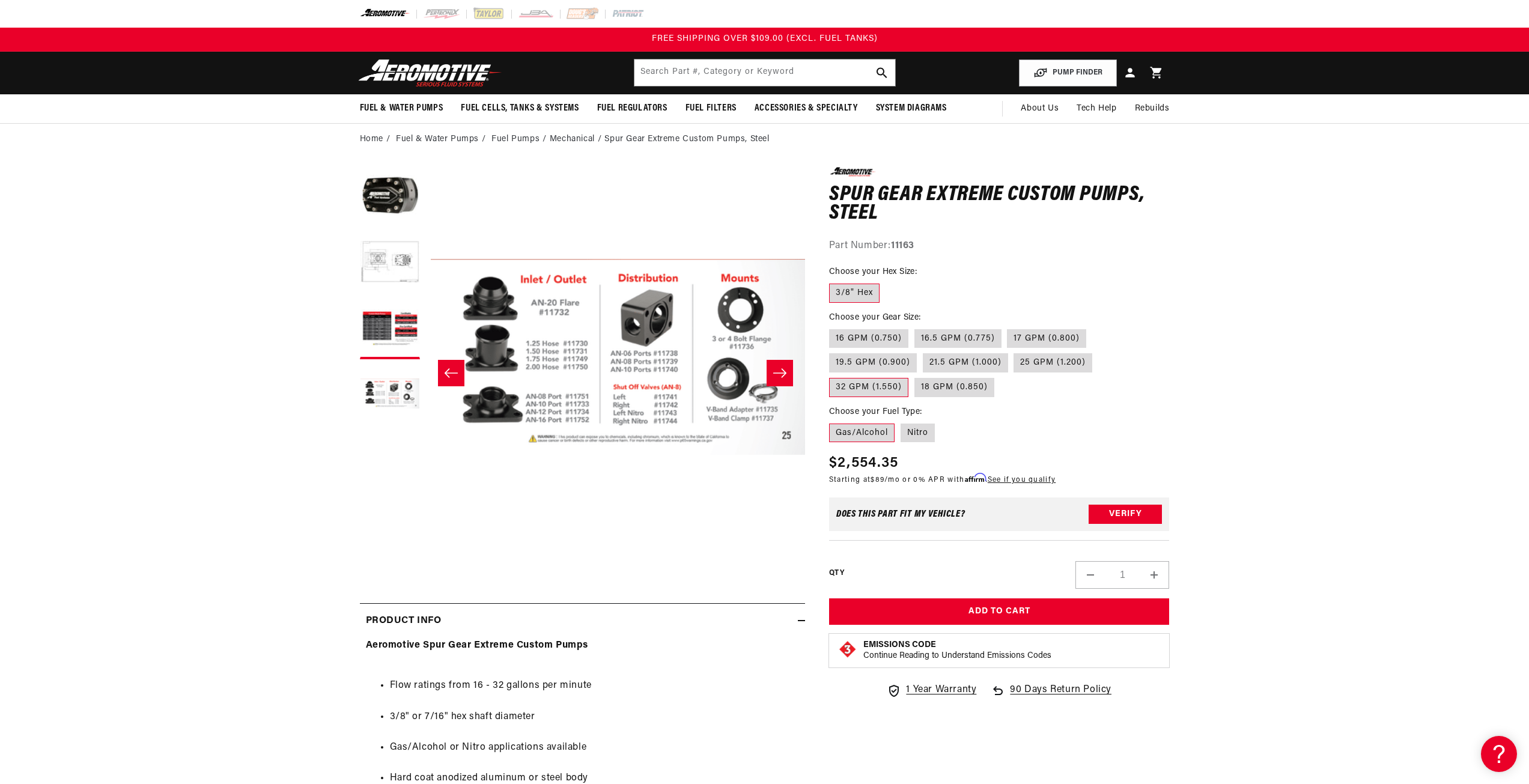
scroll to position [0, 1138]
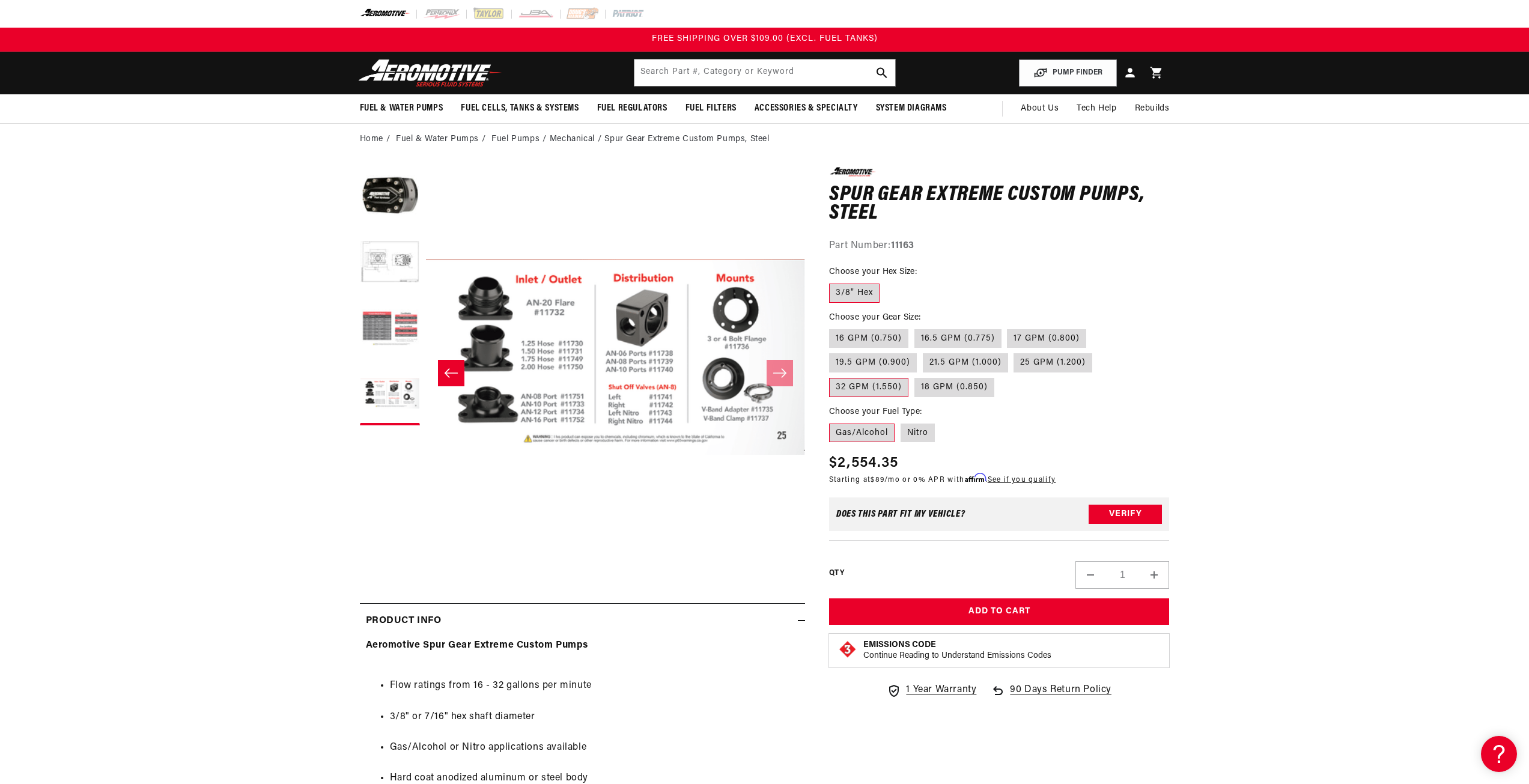
click at [394, 322] on button "Load image 3 in gallery view" at bounding box center [390, 330] width 60 height 60
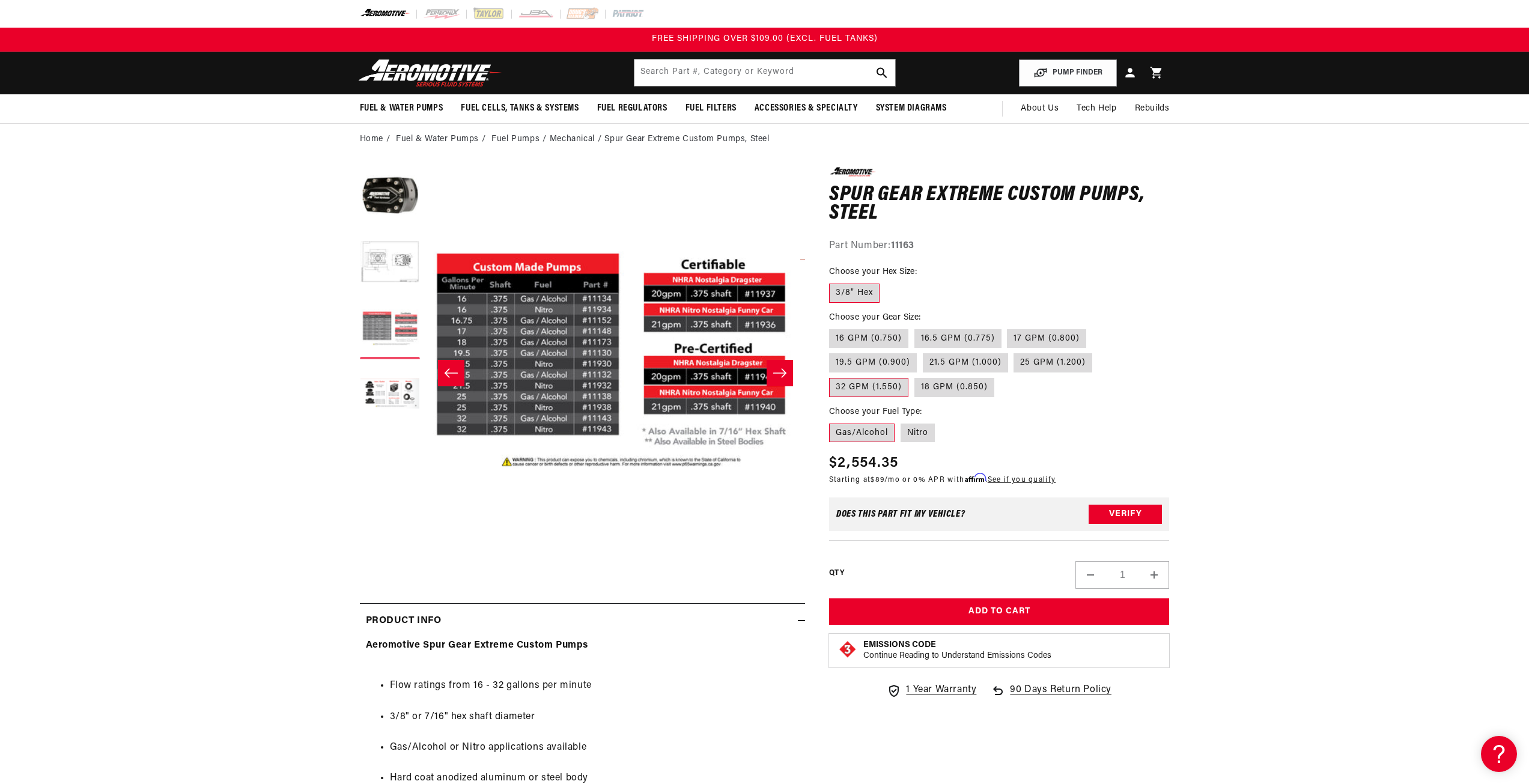
scroll to position [0, 759]
